Goal: Task Accomplishment & Management: Use online tool/utility

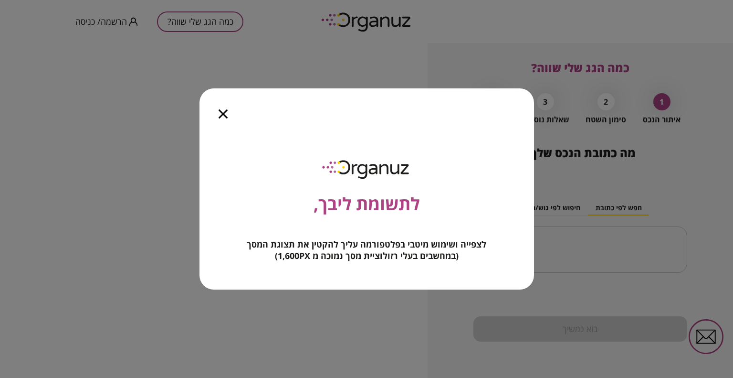
click at [227, 109] on icon "button" at bounding box center [223, 113] width 9 height 9
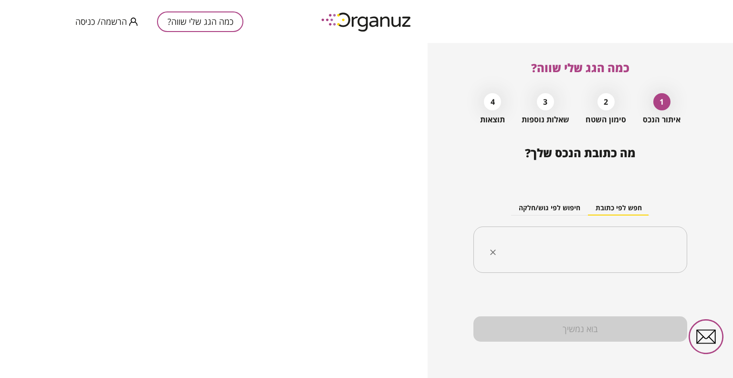
click at [673, 246] on input "text" at bounding box center [584, 250] width 184 height 24
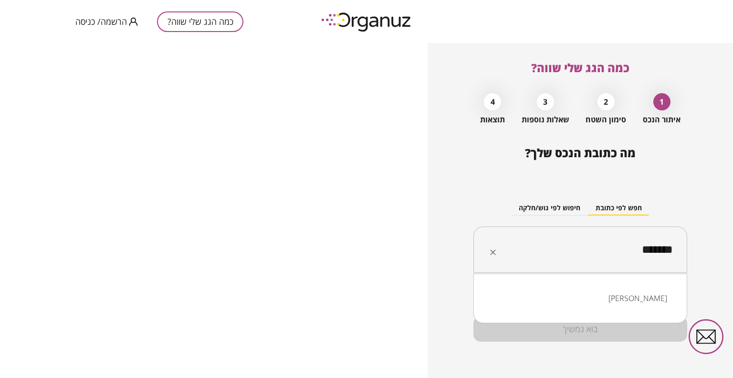
click at [596, 303] on li "[PERSON_NAME]" at bounding box center [580, 297] width 189 height 17
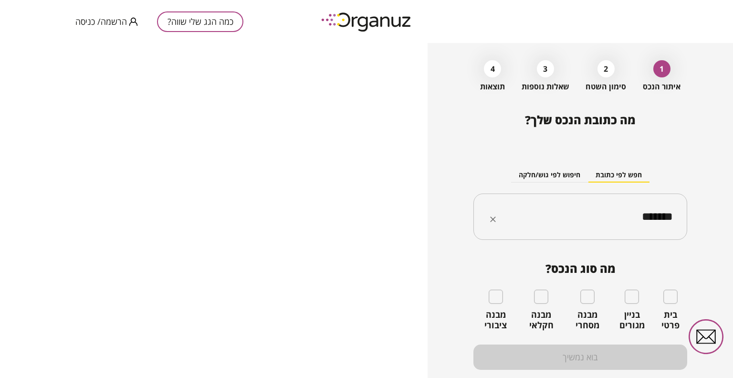
scroll to position [48, 0]
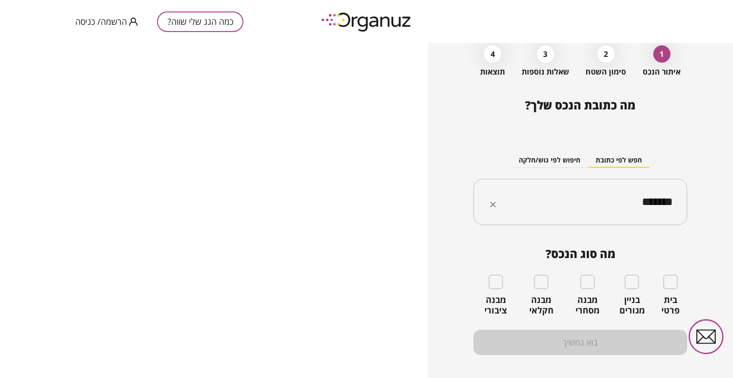
type input "*******"
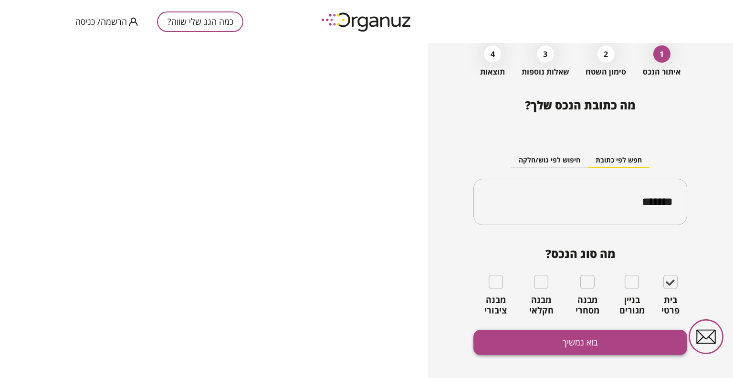
click at [594, 348] on button "בוא נמשיך" at bounding box center [581, 341] width 214 height 25
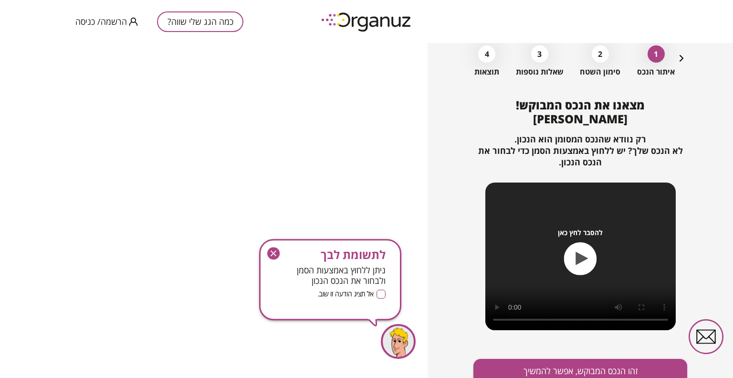
click at [273, 252] on icon "button" at bounding box center [273, 253] width 12 height 12
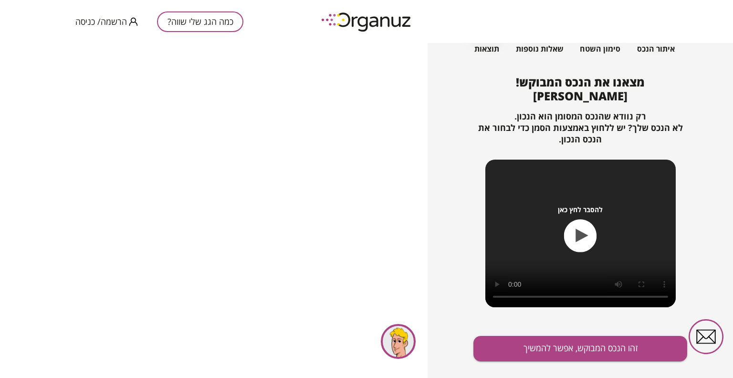
scroll to position [90, 0]
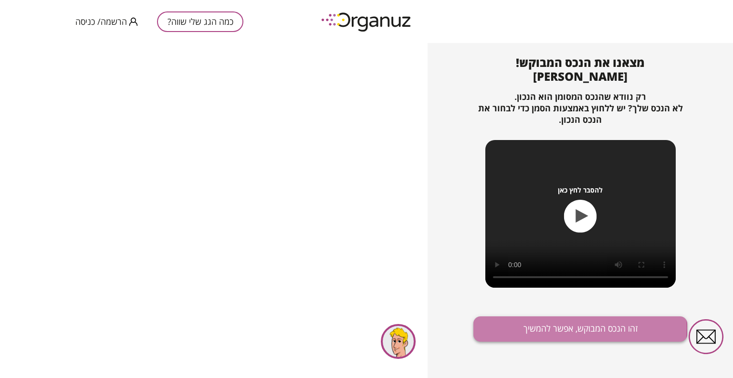
click at [545, 328] on button "זהו הנכס המבוקש, אפשר להמשיך" at bounding box center [581, 328] width 214 height 25
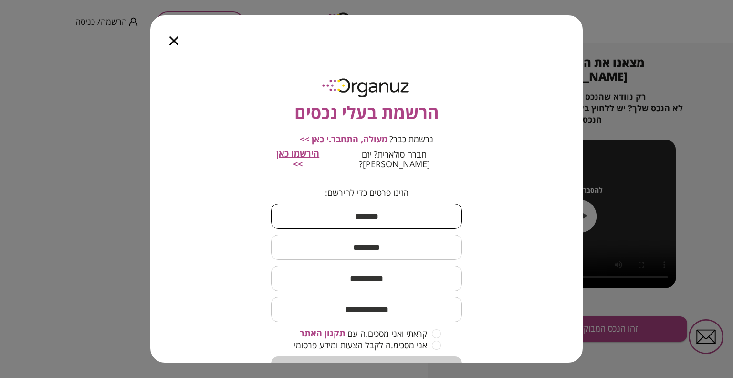
click at [385, 206] on input "text" at bounding box center [366, 216] width 191 height 28
type input "******"
type input "********"
type input "**********"
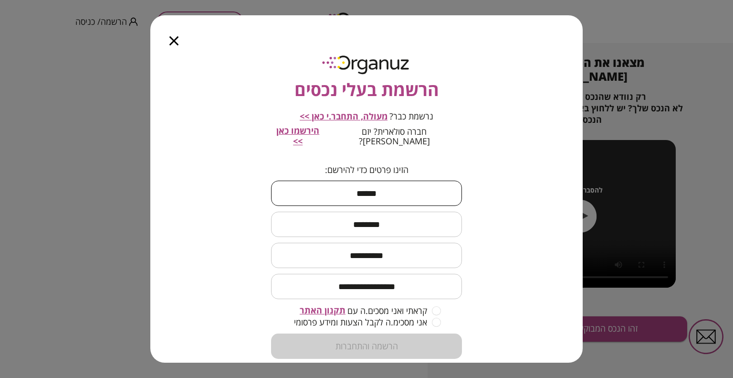
scroll to position [34, 0]
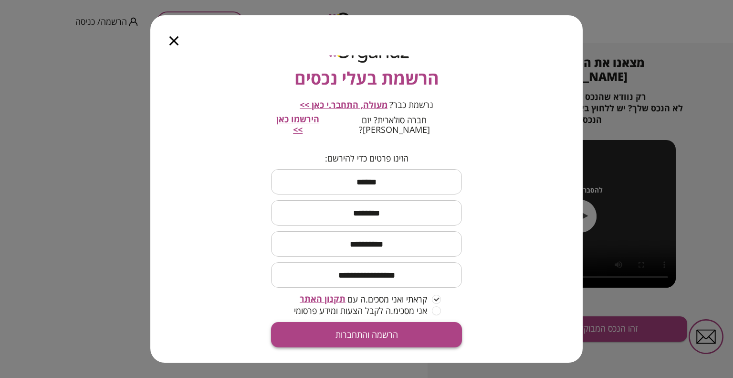
click at [403, 323] on button "הרשמה והתחברות" at bounding box center [366, 334] width 191 height 25
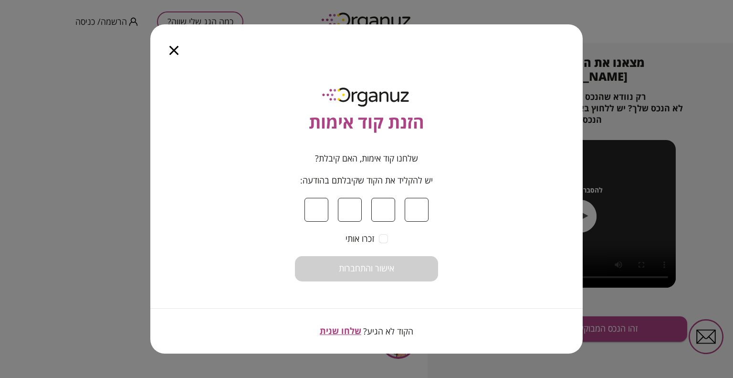
type input "*"
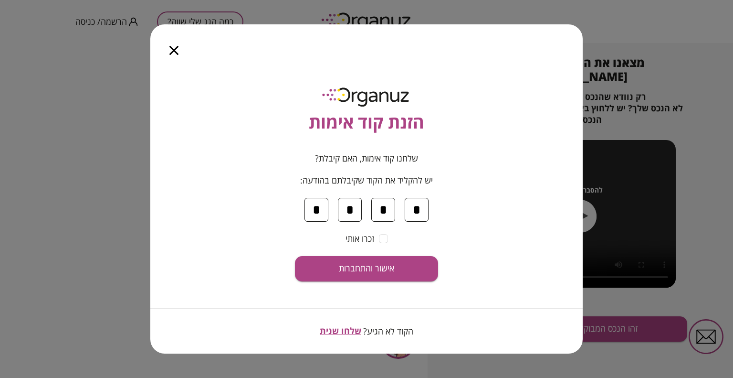
type input "*"
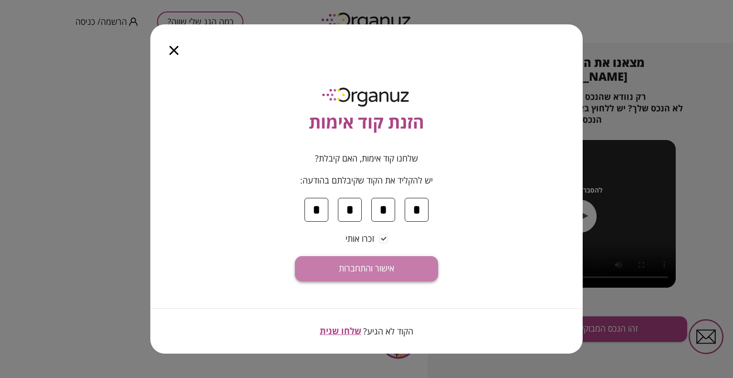
click at [376, 262] on button "אישור והתחברות" at bounding box center [366, 268] width 143 height 25
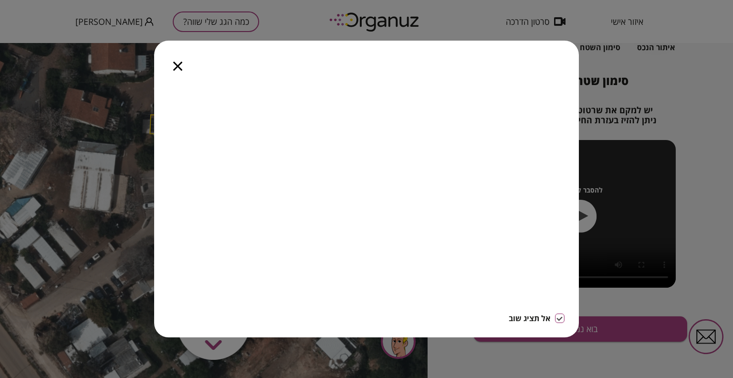
click at [180, 63] on icon "button" at bounding box center [177, 66] width 9 height 9
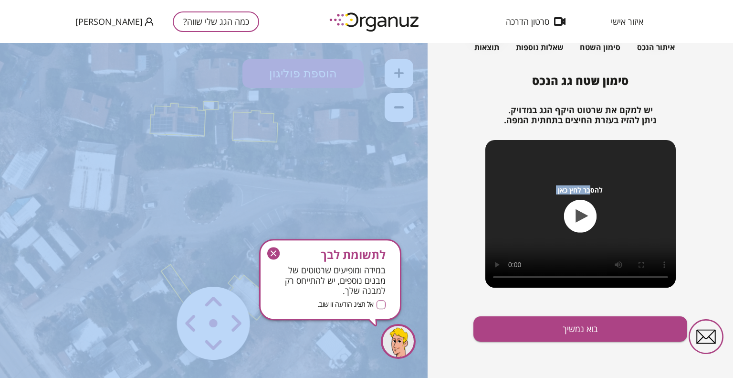
drag, startPoint x: 637, startPoint y: 223, endPoint x: 585, endPoint y: 184, distance: 64.8
click at [587, 183] on div "להסבר לחץ כאן" at bounding box center [581, 214] width 190 height 148
click at [271, 252] on icon "button" at bounding box center [273, 253] width 12 height 12
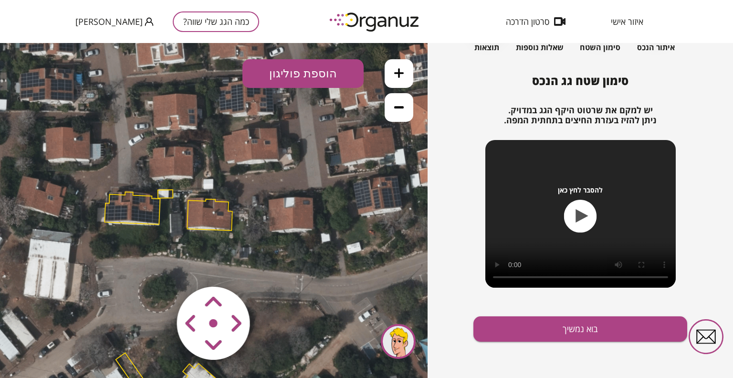
drag, startPoint x: 314, startPoint y: 187, endPoint x: 269, endPoint y: 204, distance: 48.5
click at [264, 252] on icon at bounding box center [169, 299] width 662 height 662
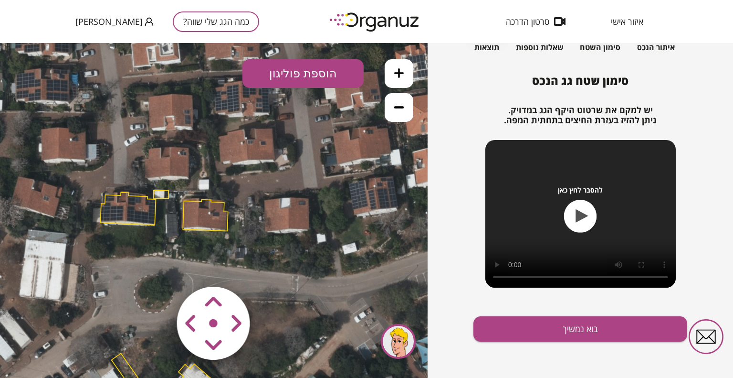
click at [303, 162] on icon at bounding box center [164, 299] width 662 height 662
click at [211, 213] on polygon at bounding box center [205, 216] width 45 height 32
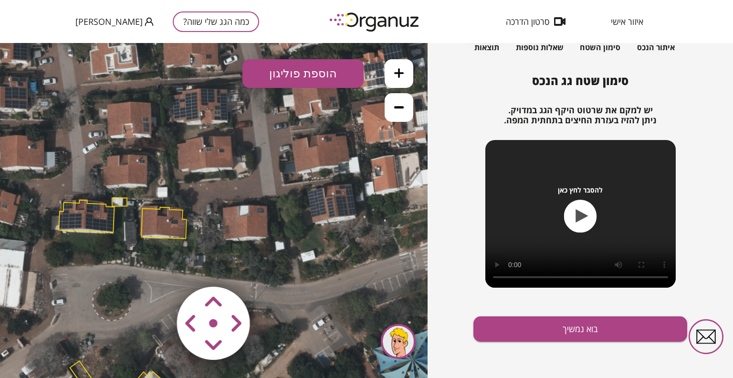
drag, startPoint x: 328, startPoint y: 271, endPoint x: 264, endPoint y: 314, distance: 77.3
click at [265, 318] on div ".st0 { fill: #FFFFFF; } 0" at bounding box center [214, 210] width 428 height 335
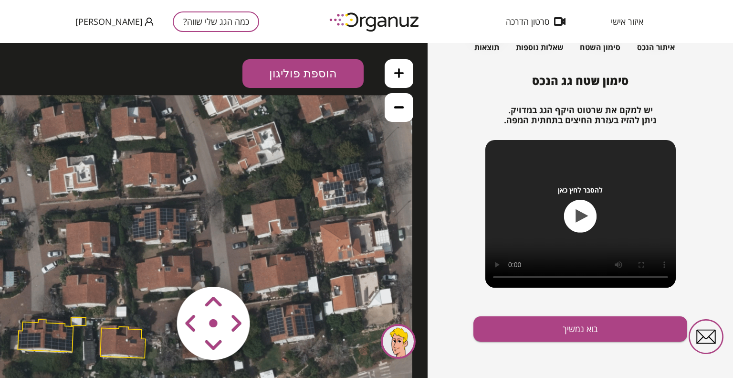
drag, startPoint x: 403, startPoint y: 141, endPoint x: 382, endPoint y: 235, distance: 96.7
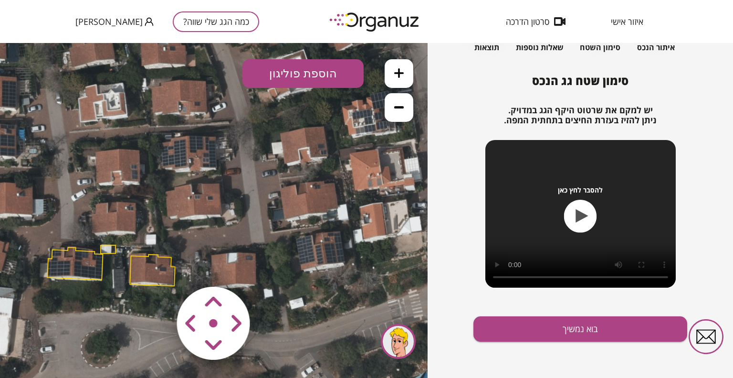
drag, startPoint x: 342, startPoint y: 225, endPoint x: 373, endPoint y: 131, distance: 99.2
click at [373, 131] on icon at bounding box center [111, 354] width 662 height 662
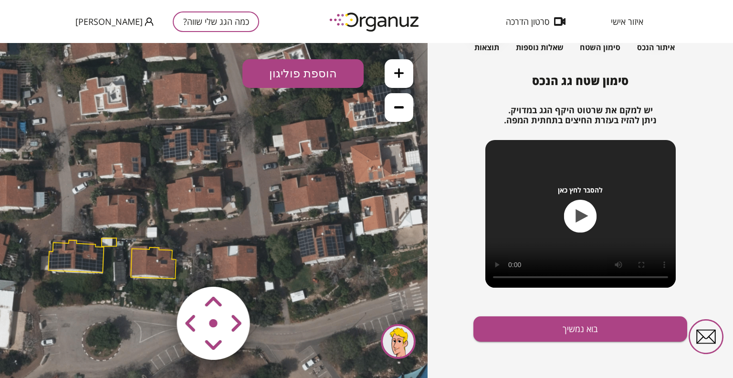
click at [170, 261] on polygon at bounding box center [153, 263] width 45 height 32
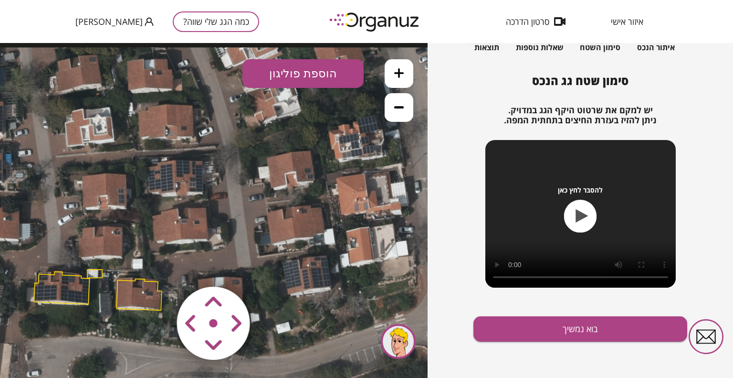
drag, startPoint x: 237, startPoint y: 248, endPoint x: 207, endPoint y: 265, distance: 34.6
click at [207, 265] on icon at bounding box center [98, 378] width 662 height 662
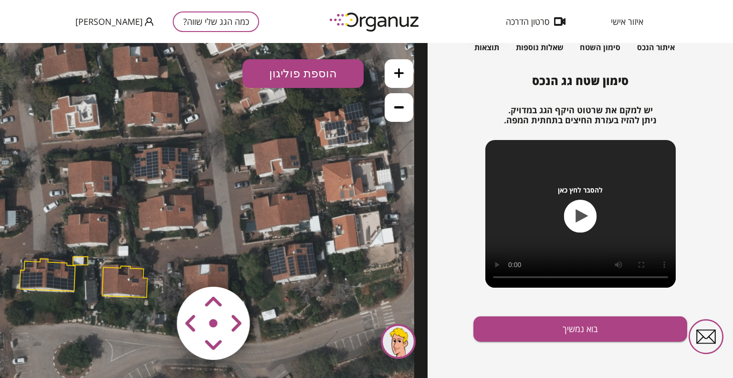
click at [408, 112] on button at bounding box center [399, 107] width 29 height 29
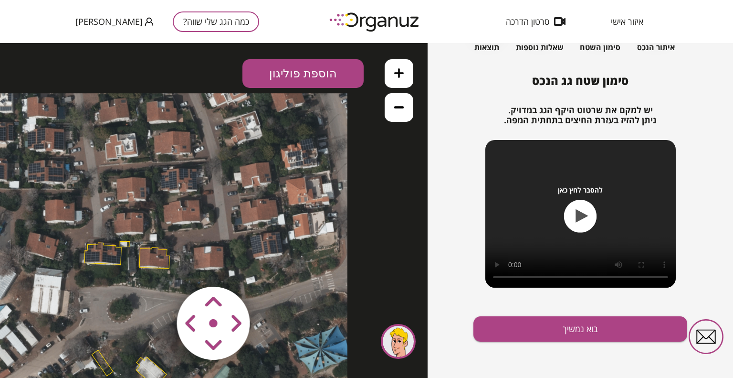
click at [408, 112] on button at bounding box center [399, 107] width 29 height 29
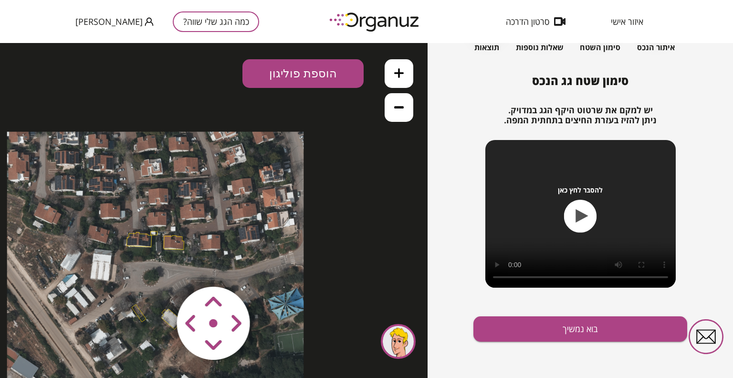
click at [401, 70] on icon at bounding box center [399, 73] width 10 height 10
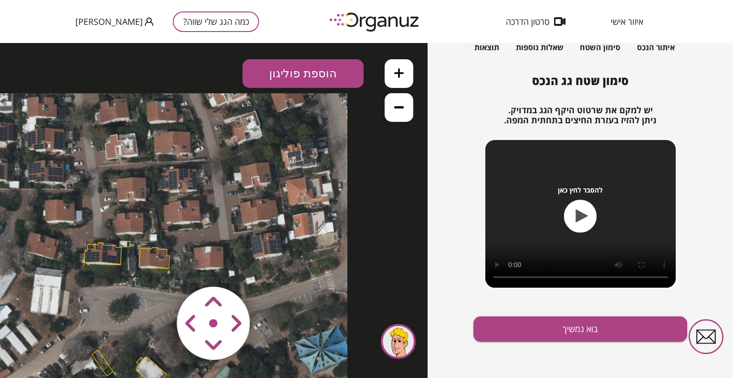
click at [401, 70] on icon at bounding box center [399, 73] width 10 height 10
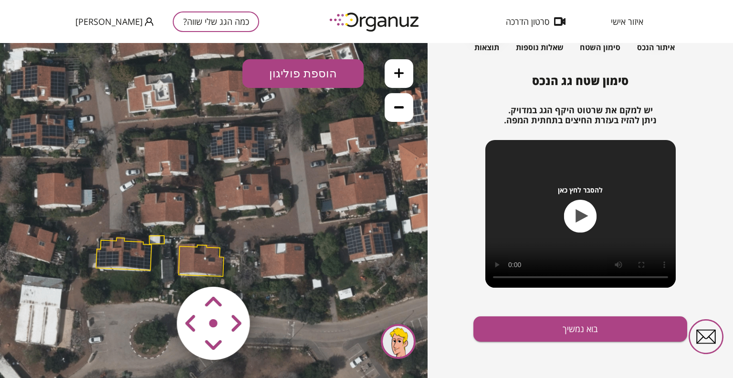
drag, startPoint x: 204, startPoint y: 177, endPoint x: 288, endPoint y: 145, distance: 90.1
click at [288, 145] on icon at bounding box center [160, 344] width 662 height 662
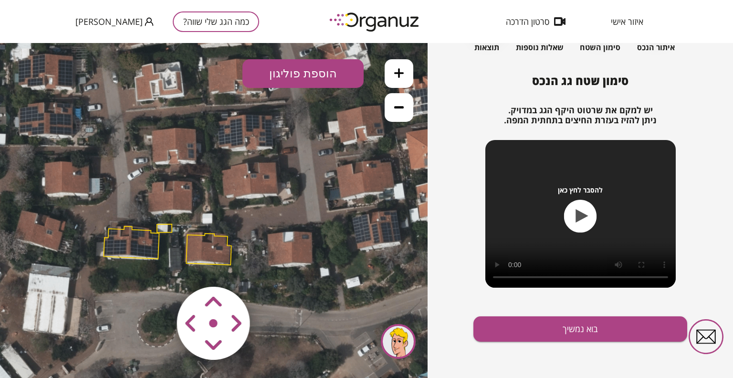
click at [217, 253] on polygon at bounding box center [208, 249] width 45 height 32
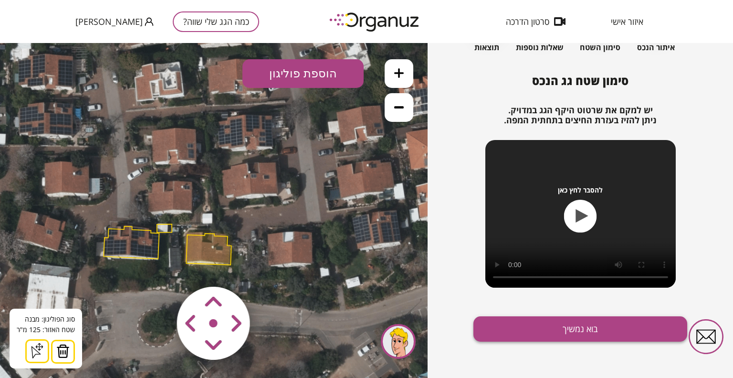
click at [611, 324] on button "בוא נמשיך" at bounding box center [581, 328] width 214 height 25
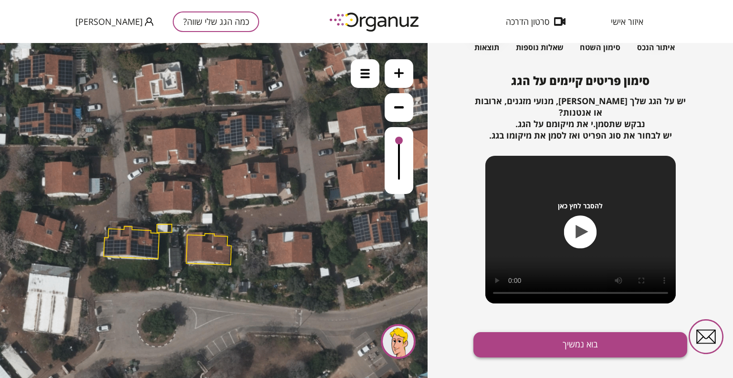
click at [575, 350] on button "בוא נמשיך" at bounding box center [581, 344] width 214 height 25
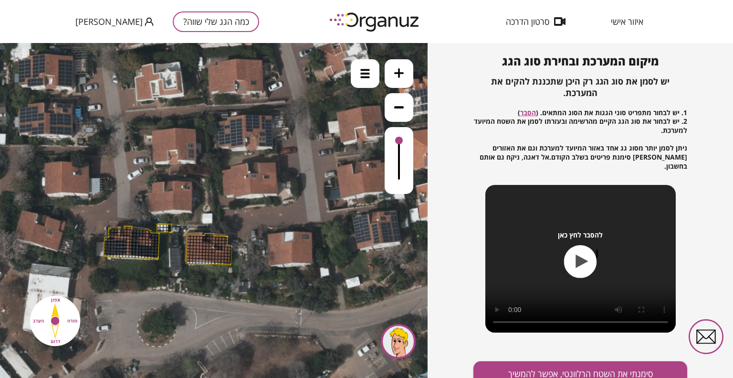
scroll to position [103, 0]
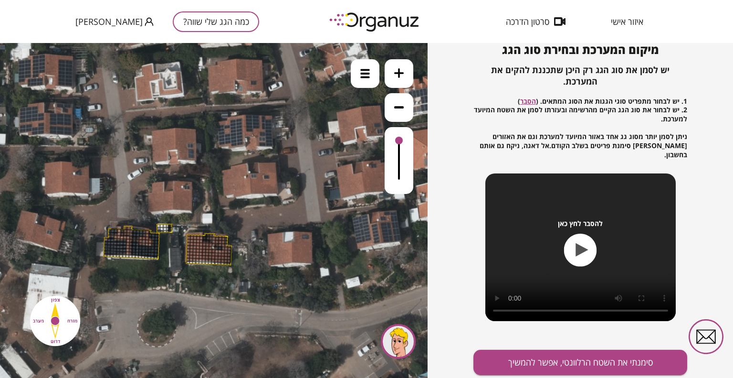
click at [218, 254] on div at bounding box center [220, 255] width 4 height 4
click at [512, 360] on button "סימנתי את השטח הרלוונטי, אפשר להמשיך" at bounding box center [581, 361] width 214 height 25
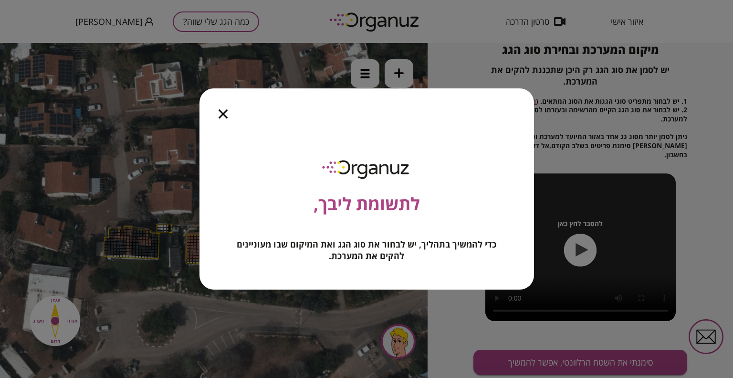
click at [222, 114] on icon "button" at bounding box center [223, 113] width 9 height 9
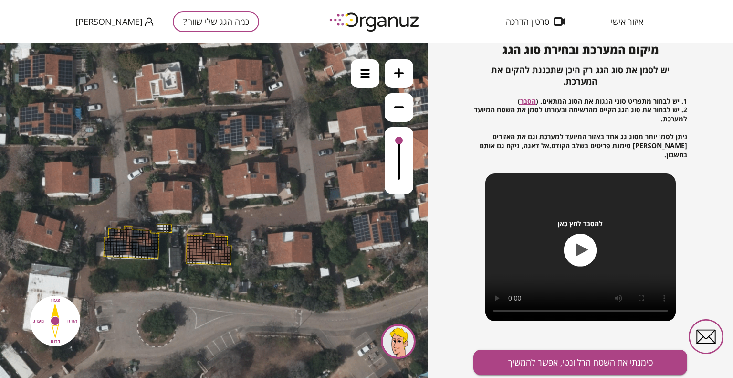
click at [202, 251] on div at bounding box center [204, 251] width 4 height 4
drag, startPoint x: 191, startPoint y: 244, endPoint x: 235, endPoint y: 234, distance: 45.4
click at [367, 82] on div at bounding box center [365, 73] width 29 height 29
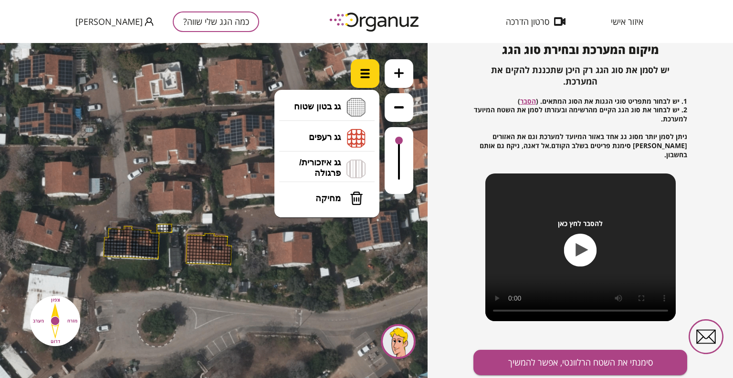
click at [367, 82] on div at bounding box center [365, 73] width 29 height 29
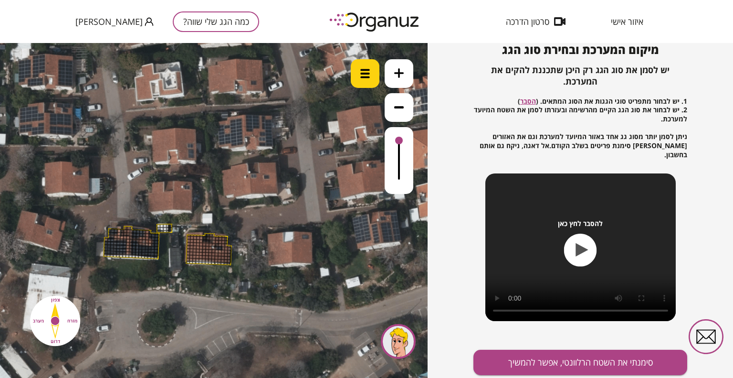
click at [367, 82] on div at bounding box center [365, 73] width 29 height 29
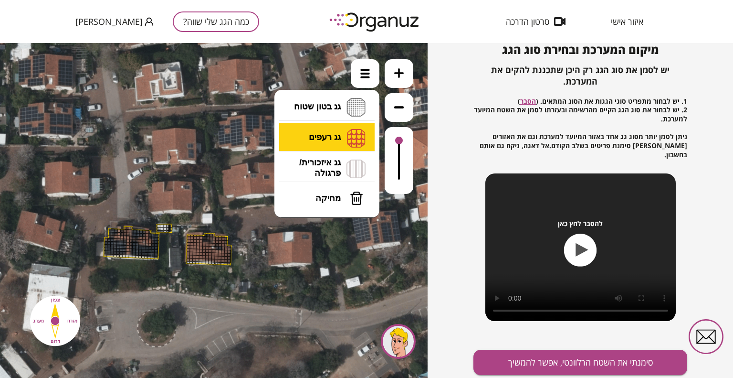
click at [353, 127] on li "גג רעפים רעפים צפון רעפים דרום רעפים מערב רעפים מזרח" at bounding box center [327, 138] width 100 height 31
